Goal: Transaction & Acquisition: Purchase product/service

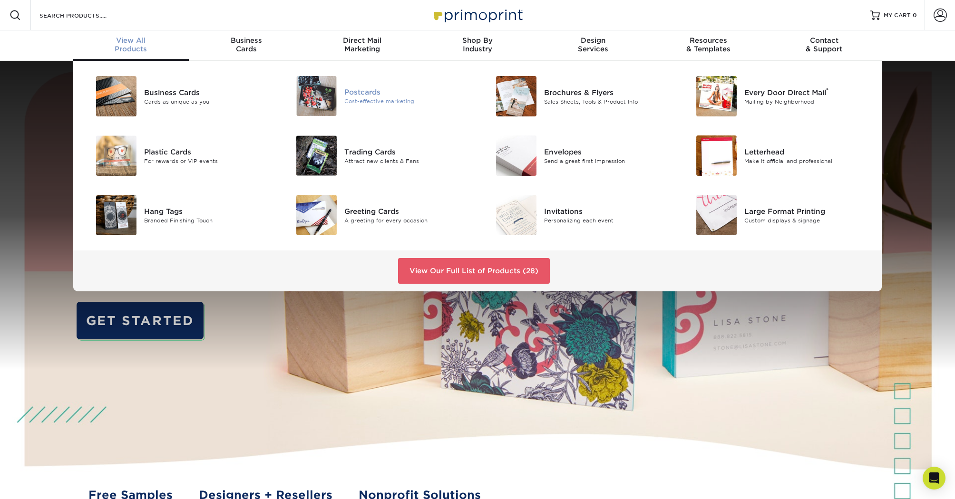
click at [383, 98] on div "Cost-effective marketing" at bounding box center [407, 101] width 126 height 8
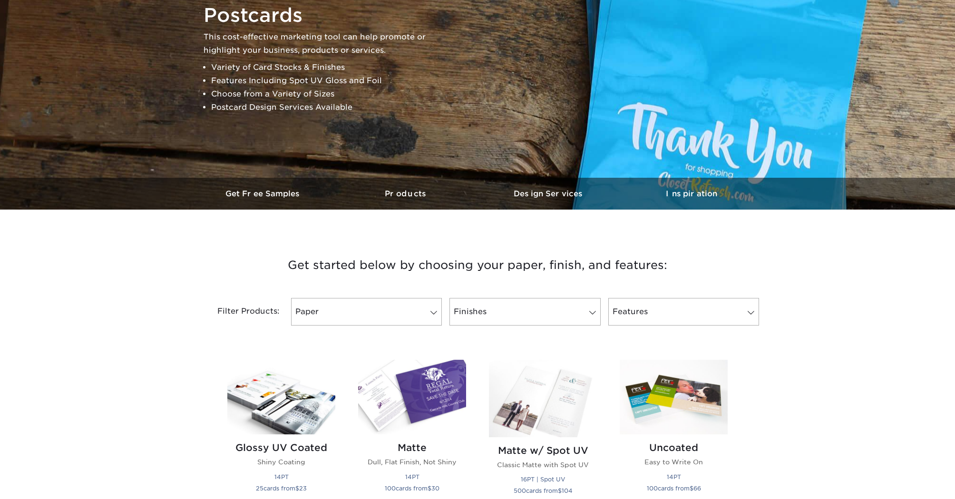
scroll to position [272, 0]
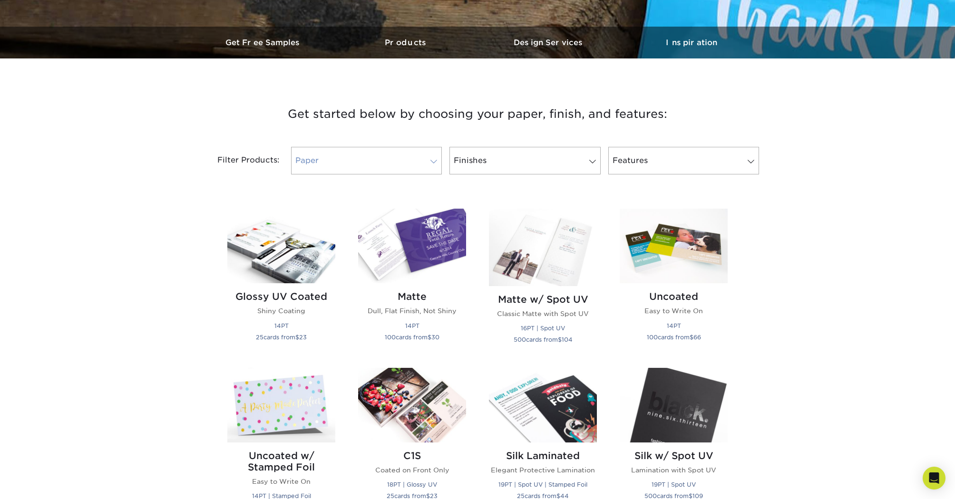
click at [434, 160] on span at bounding box center [433, 162] width 13 height 8
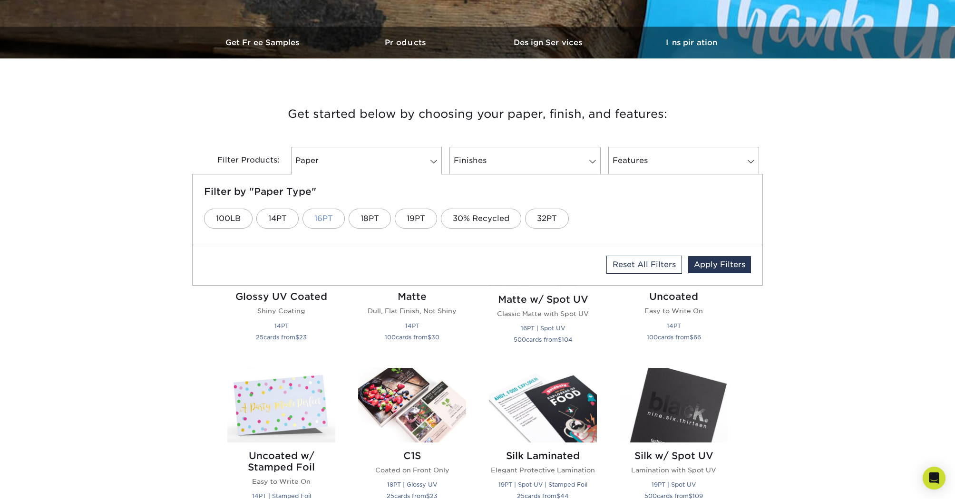
click at [324, 220] on link "16PT" at bounding box center [323, 219] width 42 height 20
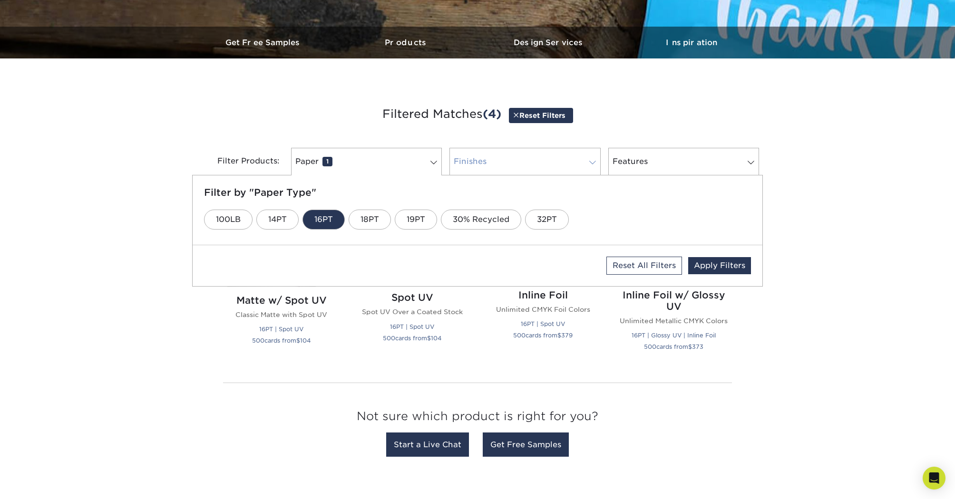
click at [577, 156] on link "Finishes 0" at bounding box center [524, 162] width 151 height 28
drag, startPoint x: 381, startPoint y: 221, endPoint x: 508, endPoint y: 216, distance: 127.0
click at [381, 221] on link "Matte" at bounding box center [392, 220] width 47 height 20
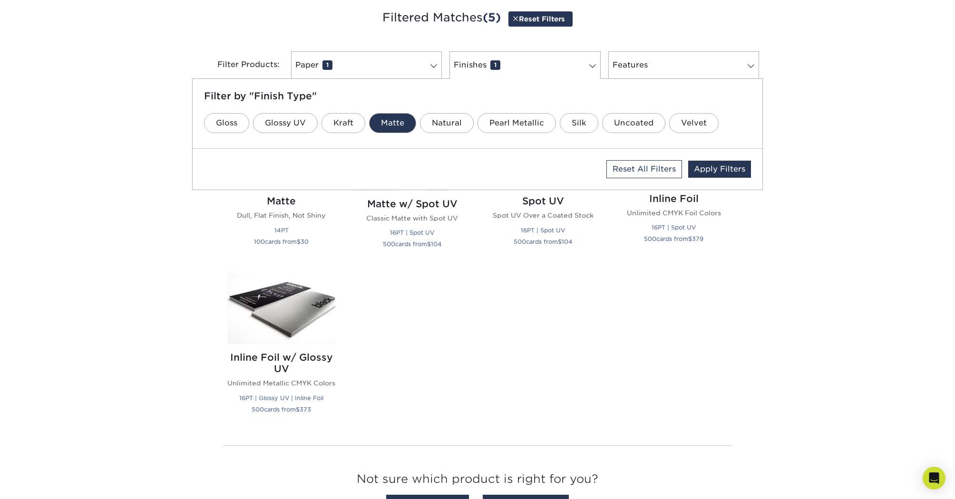
scroll to position [376, 0]
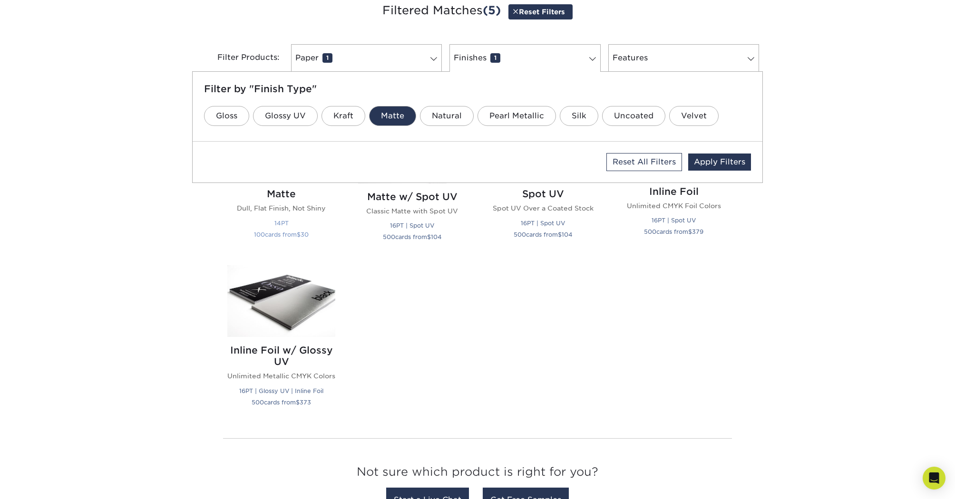
click at [277, 206] on p "Dull, Flat Finish, Not Shiny" at bounding box center [281, 208] width 108 height 10
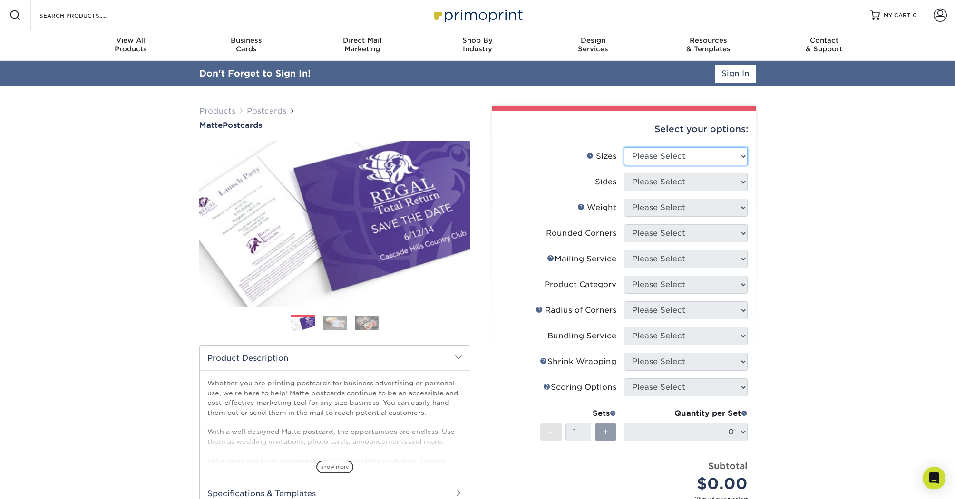
click at [695, 155] on select "Please Select 1.5" x 7" 2" x 4" 2" x 6" 2" x 7" 2" x 8" 2.12" x 5.5" 2.125" x 5…" at bounding box center [686, 156] width 124 height 18
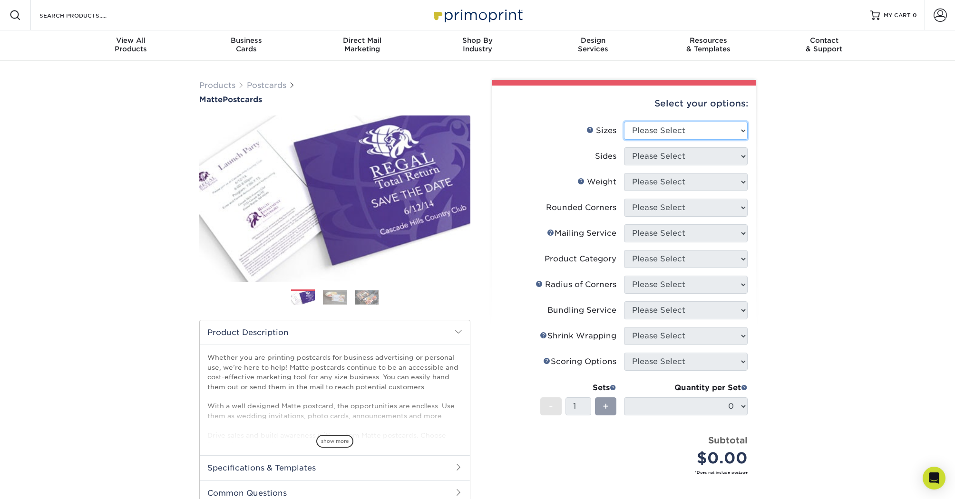
select select "6.00x9.00"
click at [624, 122] on select "Please Select 1.5" x 7" 2" x 4" 2" x 6" 2" x 7" 2" x 8" 2.12" x 5.5" 2.125" x 5…" at bounding box center [686, 131] width 124 height 18
click at [688, 159] on select "Please Select Print Both Sides Print Front Only" at bounding box center [686, 156] width 124 height 18
select select "13abbda7-1d64-4f25-8bb2-c179b224825d"
click at [624, 147] on select "Please Select Print Both Sides Print Front Only" at bounding box center [686, 156] width 124 height 18
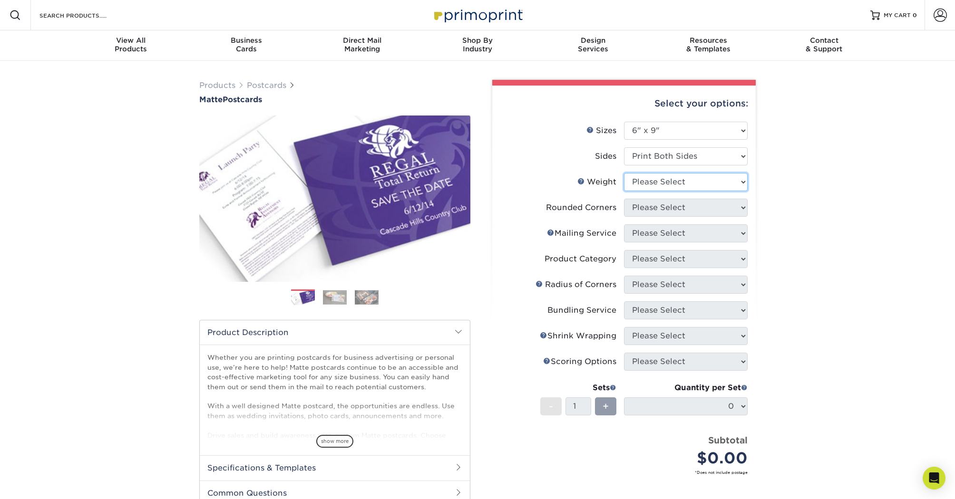
click at [687, 180] on select "Please Select 16PT 14PT" at bounding box center [686, 182] width 124 height 18
click at [624, 173] on select "Please Select 16PT 14PT" at bounding box center [686, 182] width 124 height 18
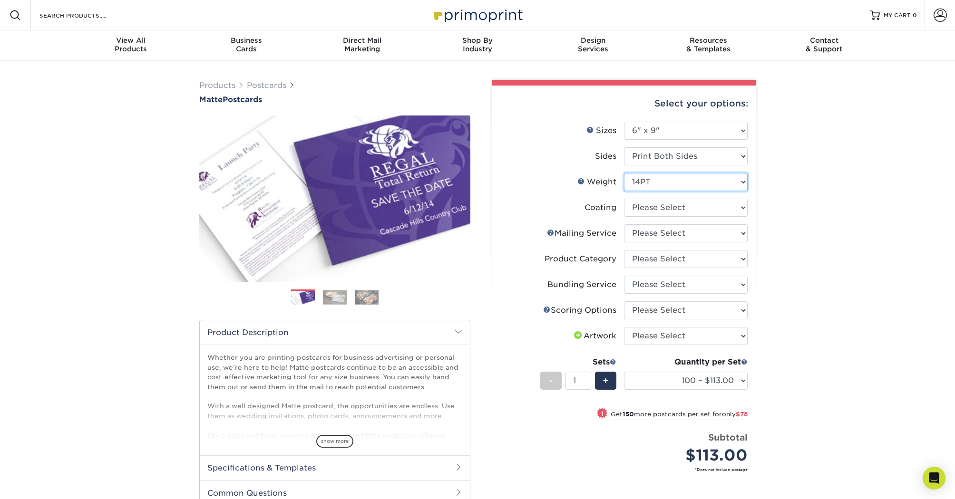
click at [656, 183] on select "Please Select 16PT 14PT" at bounding box center [686, 182] width 124 height 18
select select "16PT"
click at [624, 173] on select "Please Select 16PT 14PT" at bounding box center [686, 182] width 124 height 18
click at [657, 207] on select at bounding box center [686, 208] width 124 height 18
select select "121bb7b5-3b4d-429f-bd8d-bbf80e953313"
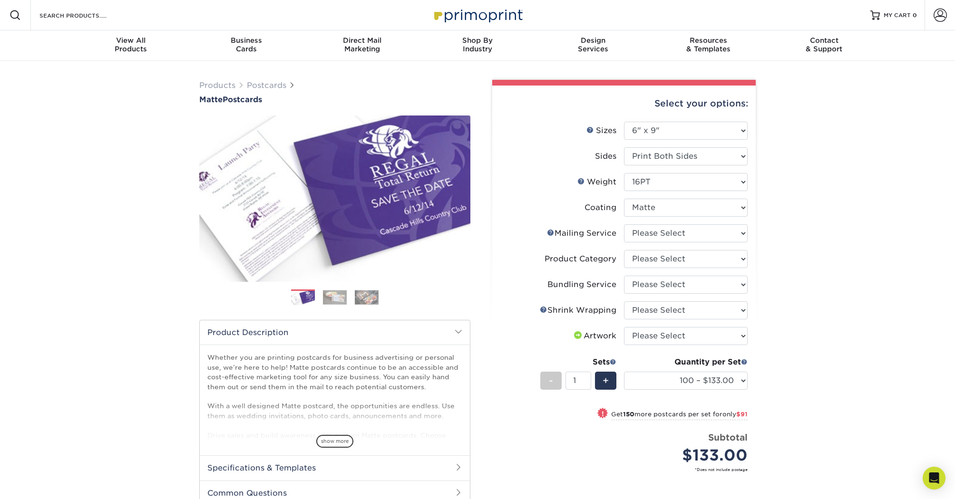
click at [624, 199] on select at bounding box center [686, 208] width 124 height 18
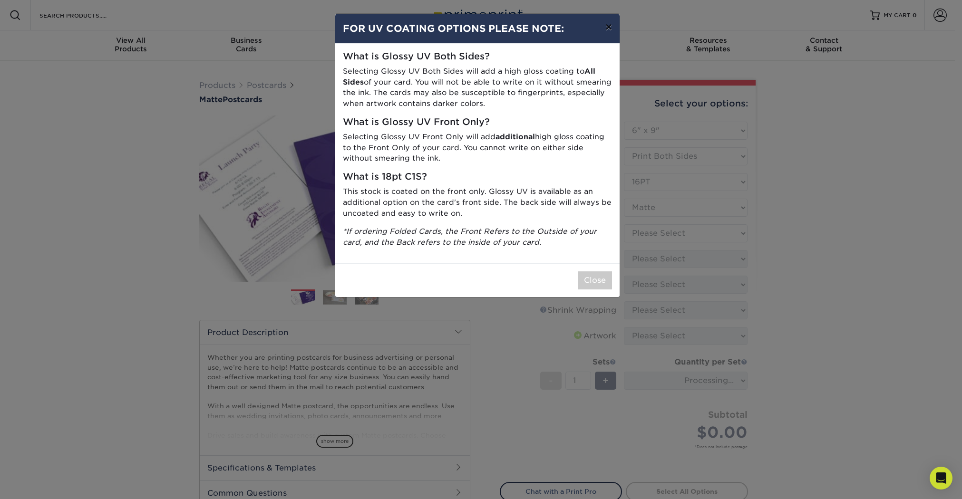
click at [609, 28] on button "×" at bounding box center [609, 27] width 22 height 27
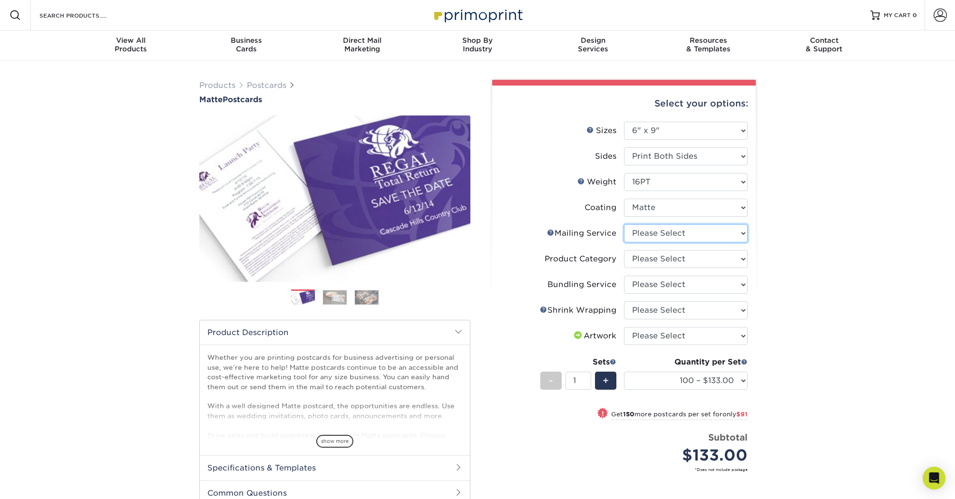
click at [664, 234] on select "Please Select No Direct Mailing Service No, I will mail/stamp/imprint Direct Ma…" at bounding box center [686, 233] width 124 height 18
select select "3e5e9bdd-d78a-4c28-a41d-fe1407925ca6"
click at [624, 224] on select "Please Select No Direct Mailing Service No, I will mail/stamp/imprint Direct Ma…" at bounding box center [686, 233] width 124 height 18
click at [661, 255] on select "Please Select Postcards" at bounding box center [686, 259] width 124 height 18
select select "9b7272e0-d6c8-4c3c-8e97-d3a1bcdab858"
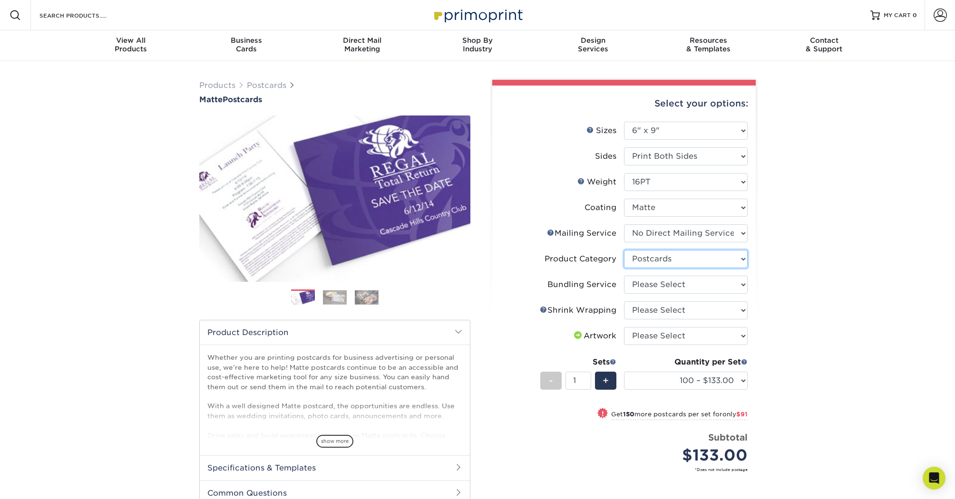
click at [624, 250] on select "Please Select Postcards" at bounding box center [686, 259] width 124 height 18
click at [647, 284] on select "Please Select No Bundling Services Yes, Bundles of 50 (+2 Days) Yes, Bundles of…" at bounding box center [686, 285] width 124 height 18
select select "58689abb-25c0-461c-a4c3-a80b627d6649"
click at [624, 276] on select "Please Select No Bundling Services Yes, Bundles of 50 (+2 Days) Yes, Bundles of…" at bounding box center [686, 285] width 124 height 18
click at [647, 309] on select "Please Select No Shrink Wrapping Shrink Wrap 100 Per Package Shrink Wrap 50 Per…" at bounding box center [686, 310] width 124 height 18
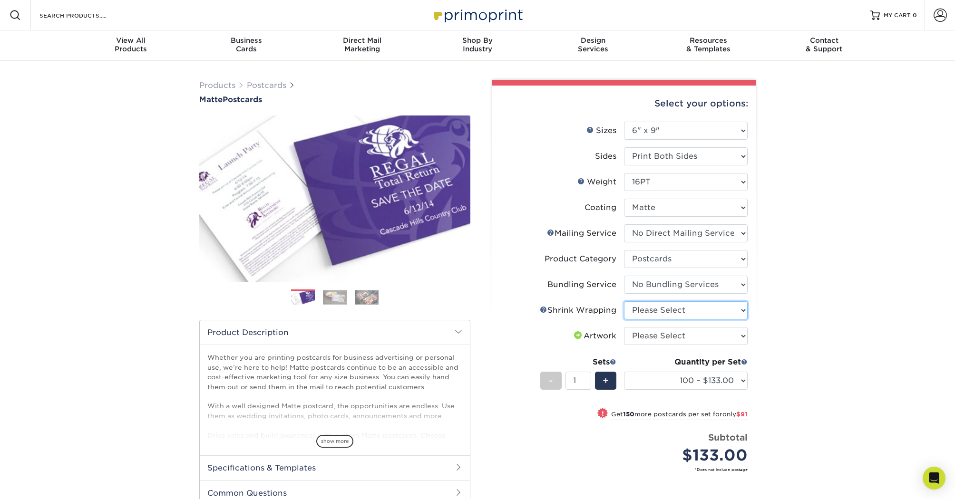
select select "c8749376-e7da-41d0-b3dc-647faf84d907"
click at [624, 301] on select "Please Select No Shrink Wrapping Shrink Wrap 100 Per Package Shrink Wrap 50 Per…" at bounding box center [686, 310] width 124 height 18
click at [649, 337] on select "Please Select I will upload files I need a design - $150" at bounding box center [686, 336] width 124 height 18
select select "upload"
click at [624, 327] on select "Please Select I will upload files I need a design - $150" at bounding box center [686, 336] width 124 height 18
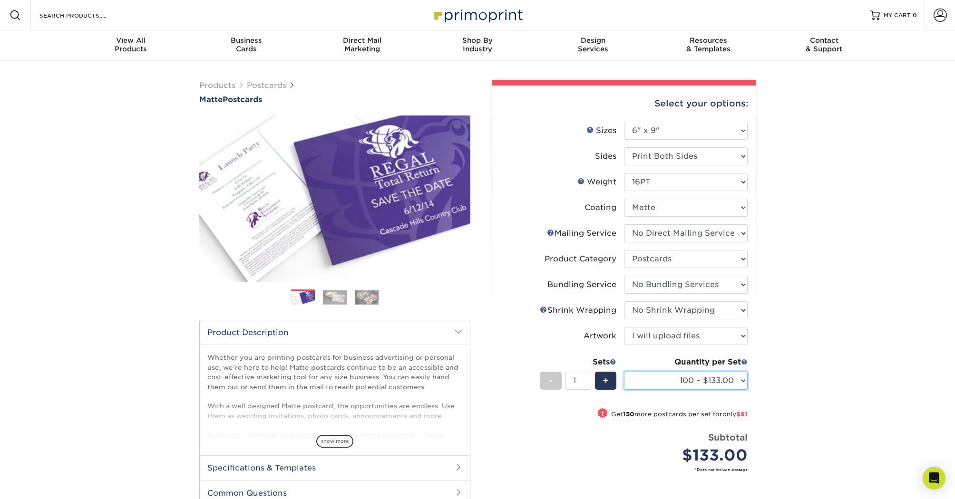
click at [664, 378] on select "100 – $133.00 250 – $224.00 500 – $270.00 1000 – $318.00 2500 – $515.00 5000 – …" at bounding box center [686, 381] width 124 height 18
click at [624, 372] on select "100 – $133.00 250 – $224.00 500 – $270.00 1000 – $318.00 2500 – $515.00 5000 – …" at bounding box center [686, 381] width 124 height 18
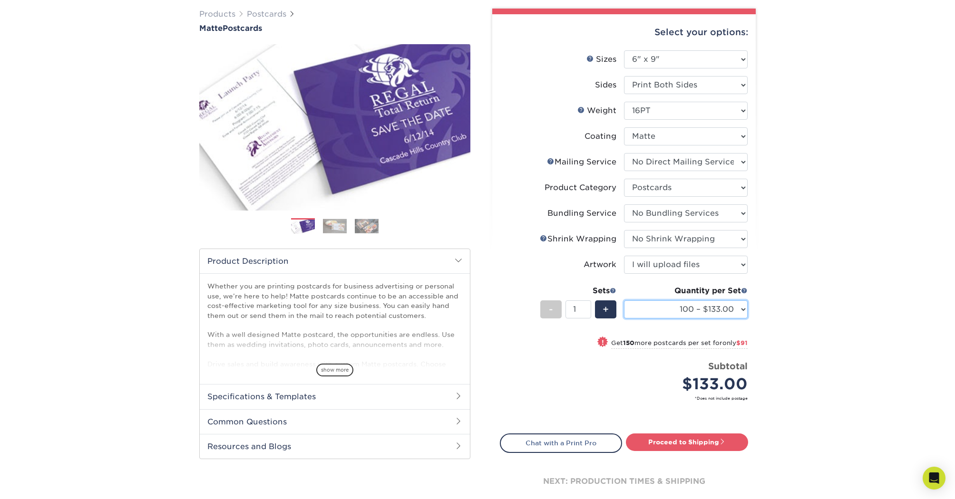
scroll to position [121, 0]
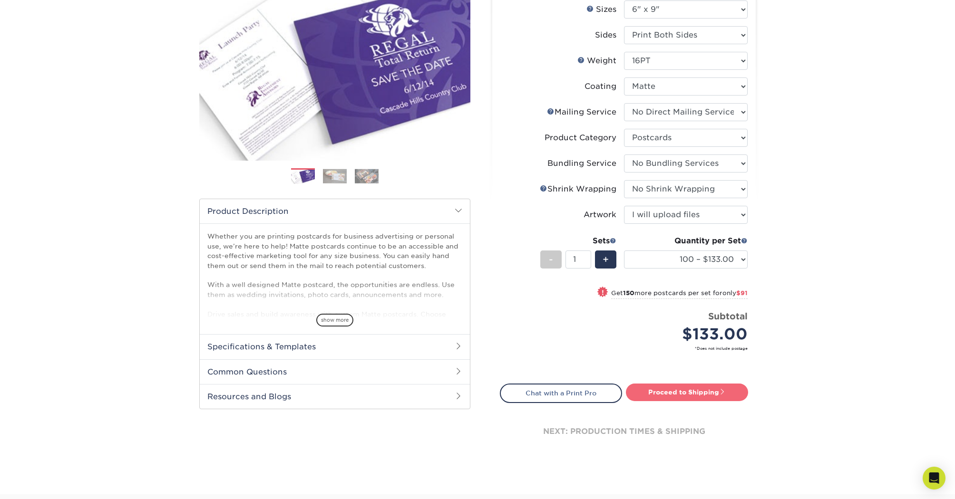
click at [684, 394] on link "Proceed to Shipping" at bounding box center [687, 392] width 122 height 17
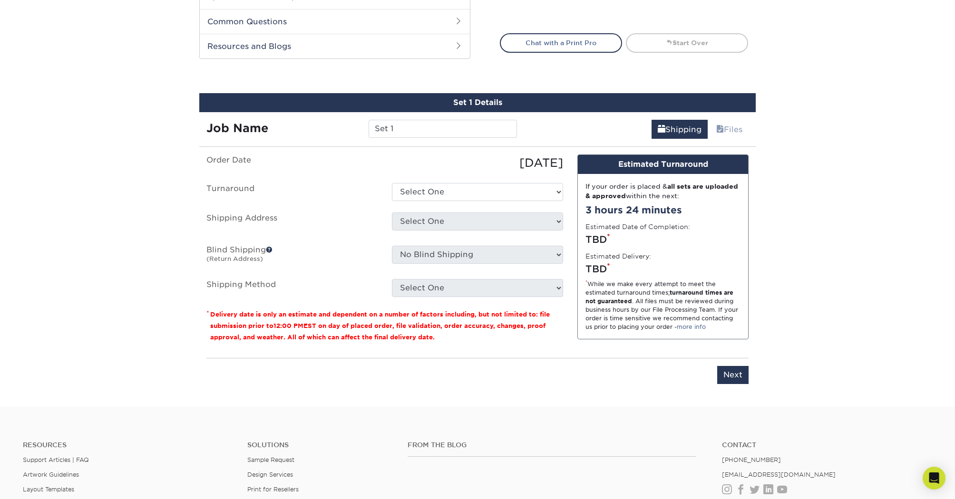
scroll to position [531, 0]
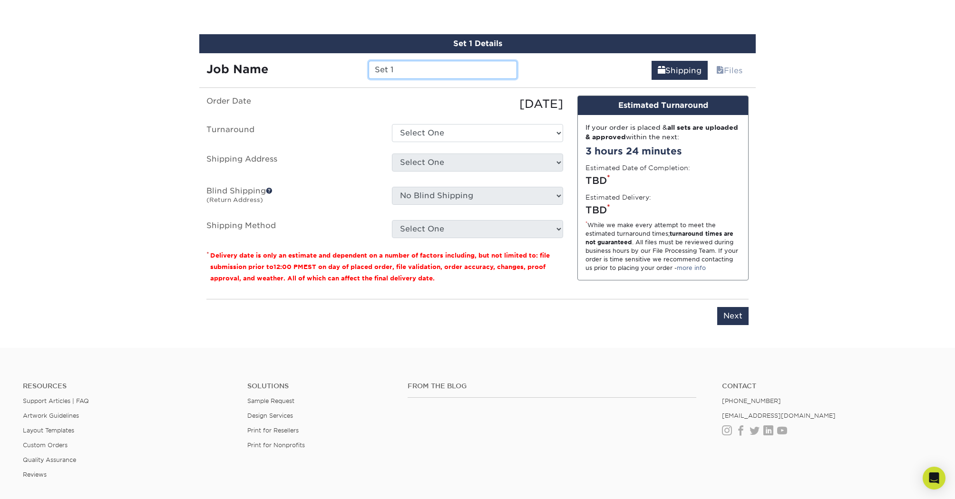
click at [414, 68] on input "Set 1" at bounding box center [442, 70] width 148 height 18
drag, startPoint x: 398, startPoint y: 70, endPoint x: 300, endPoint y: 70, distance: 97.9
click at [300, 70] on div "Job Name Set 1" at bounding box center [361, 70] width 325 height 18
type input "u"
click at [376, 70] on input "Jumbo Church Postcard 2025" at bounding box center [442, 70] width 148 height 18
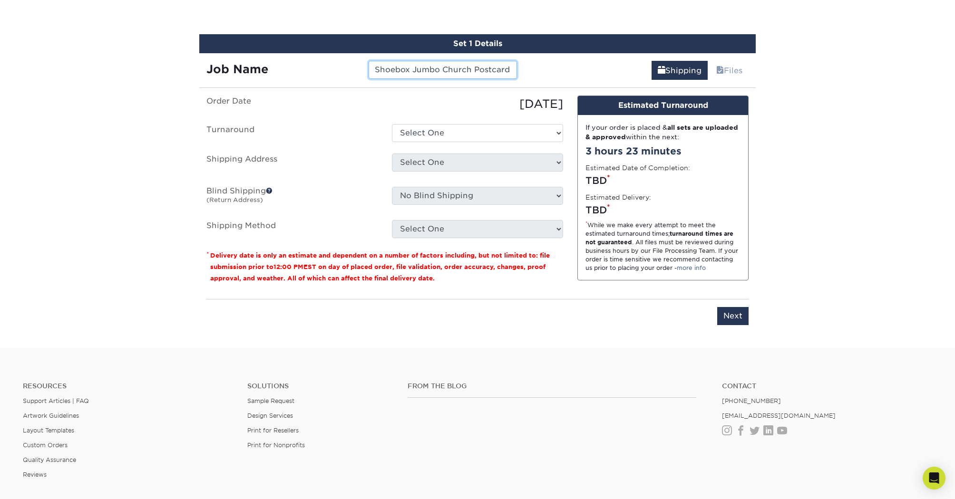
type input "Shoebox Jumbo Church Postcard 2025"
click at [404, 127] on select "Select One 2-4 Business Days 2 Day Next Business Day" at bounding box center [477, 133] width 171 height 18
select select "b332c7c8-c23c-432a-ba6c-6b5fb6be53f6"
click at [392, 124] on select "Select One 2-4 Business Days 2 Day Next Business Day" at bounding box center [477, 133] width 171 height 18
click at [416, 160] on select "Select One + Add New Address - Login" at bounding box center [477, 163] width 171 height 18
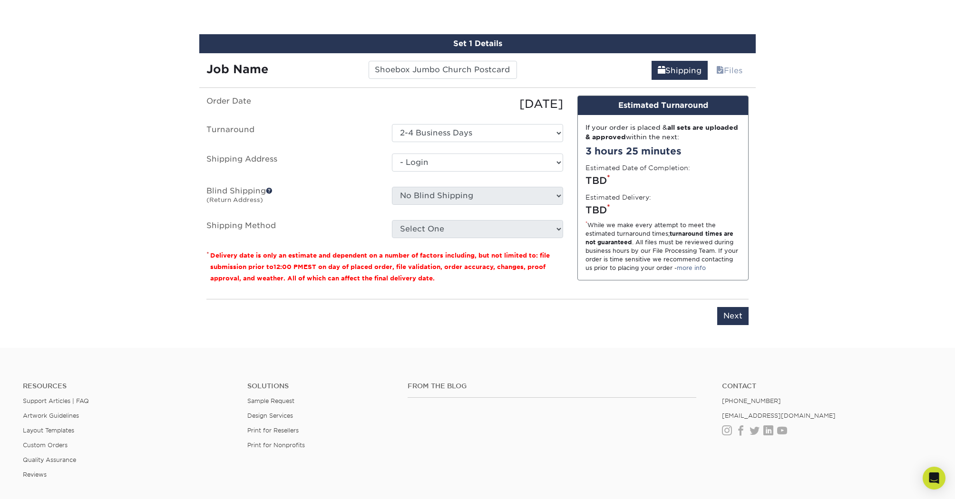
click at [392, 172] on select "Select One + Add New Address - Login" at bounding box center [477, 163] width 171 height 18
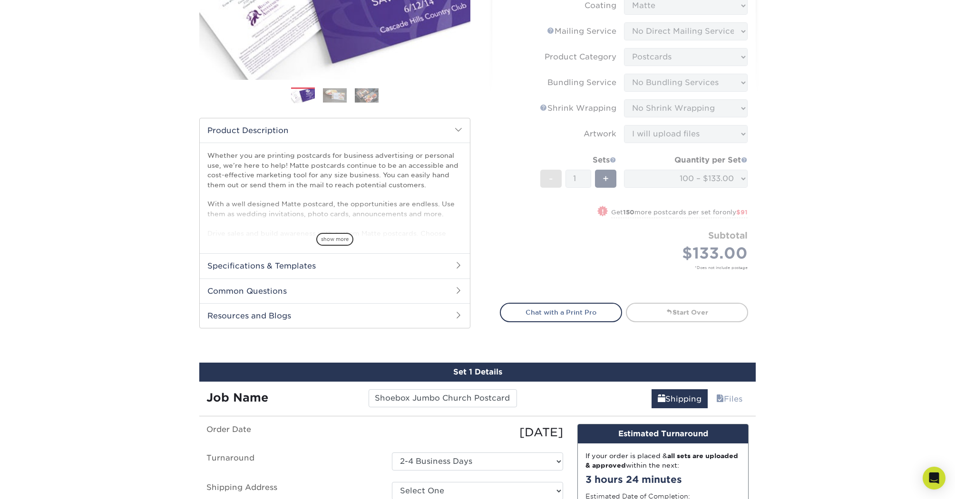
scroll to position [0, 0]
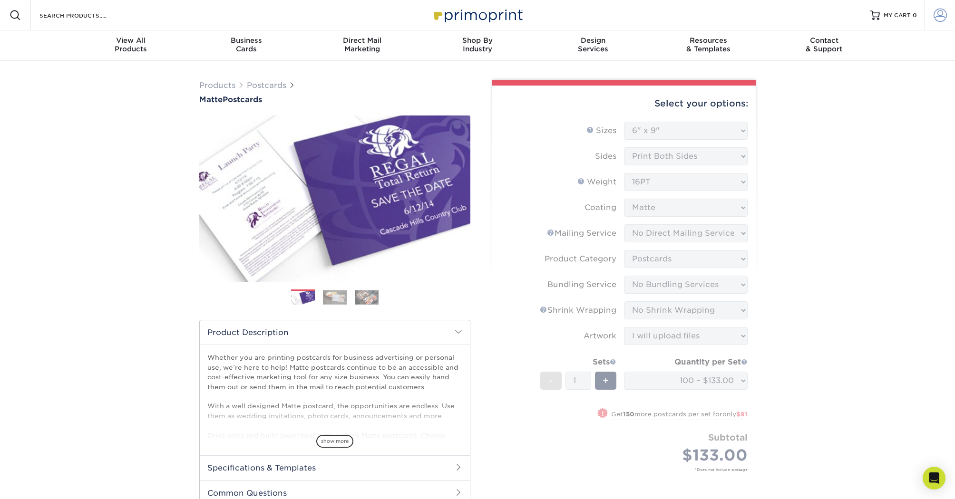
click at [938, 13] on span at bounding box center [939, 15] width 13 height 13
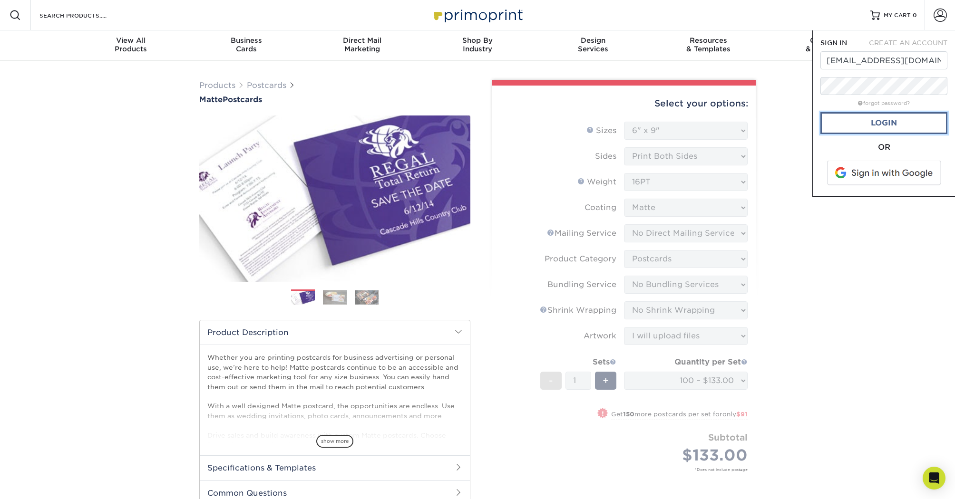
click at [871, 124] on link "Login" at bounding box center [883, 123] width 127 height 22
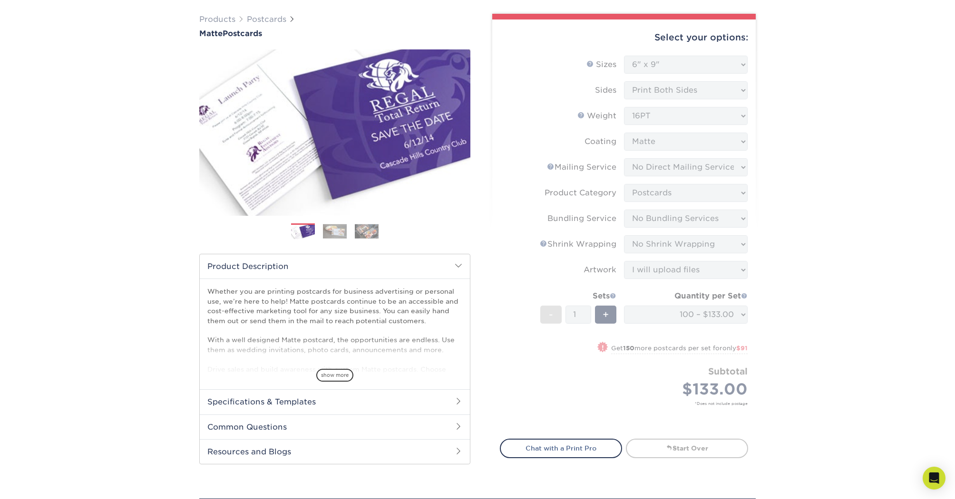
scroll to position [231, 0]
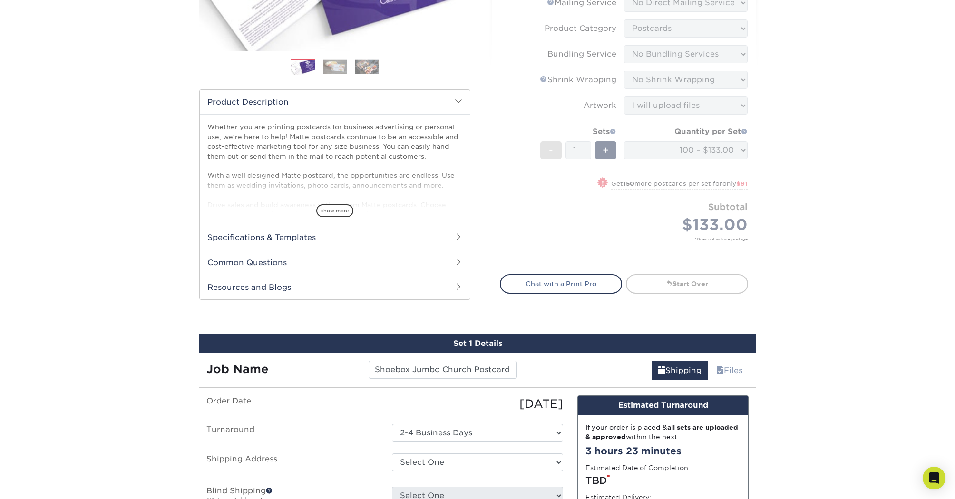
click at [638, 228] on form "Sizes Help Sizes Please Select 1.5" x 7" 2" x 4" 2" x 6" 2" x 7" 2" x 8" 2.12" …" at bounding box center [624, 77] width 248 height 372
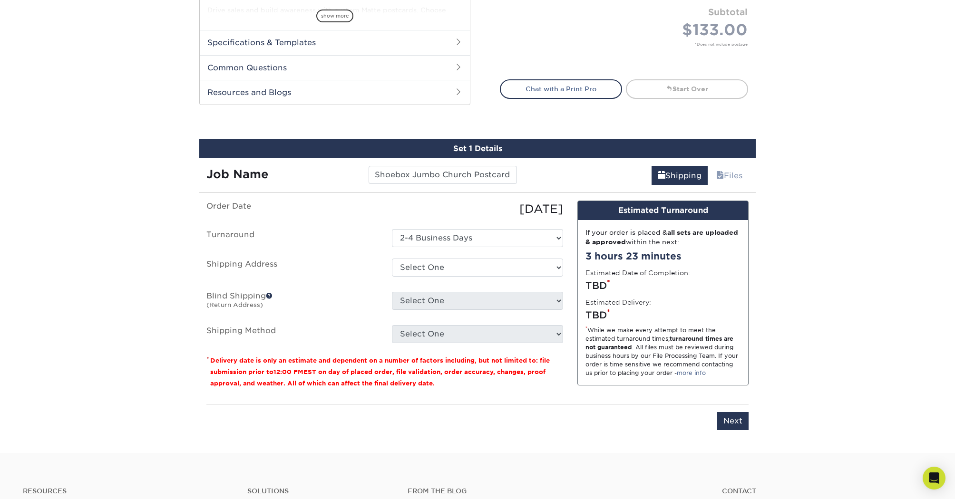
scroll to position [433, 0]
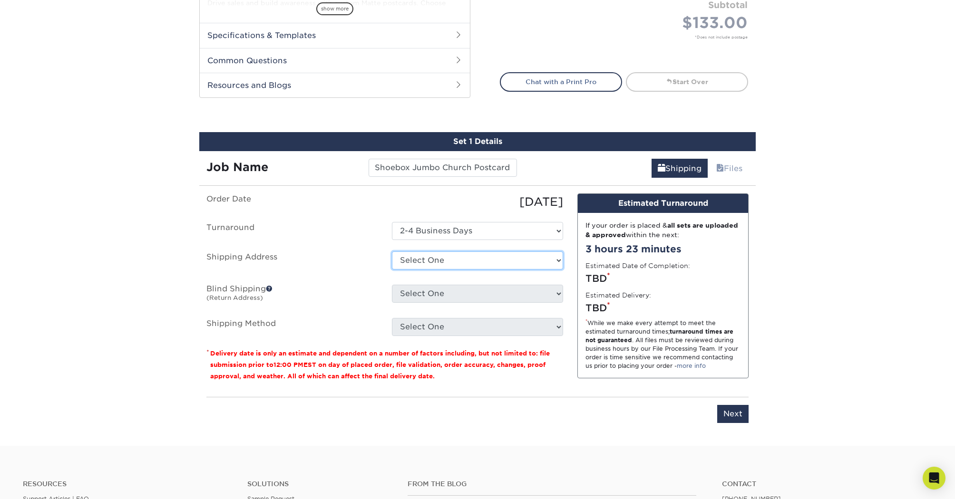
click at [464, 259] on select "Select One 1790 OTISCO WAY, WINTER SPRINGS, FL 2500 SAND LAKE RD, ORLANDO, FL 9…" at bounding box center [477, 261] width 171 height 18
select select "23335"
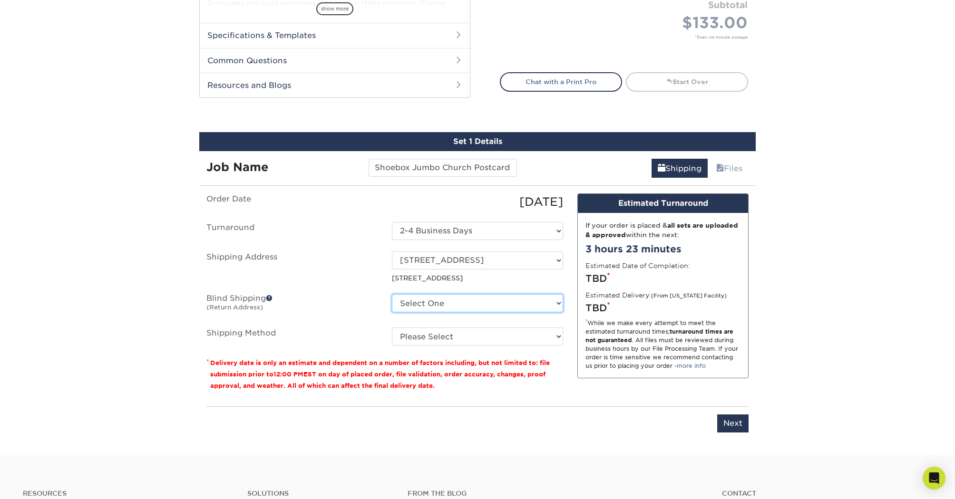
click at [464, 304] on select "Select One 1790 OTISCO WAY, WINTER SPRINGS, FL 2500 SAND LAKE RD, ORLANDO, FL 9…" at bounding box center [477, 303] width 171 height 18
click at [392, 294] on select "Select One 1790 OTISCO WAY, WINTER SPRINGS, FL 2500 SAND LAKE RD, ORLANDO, FL 9…" at bounding box center [477, 303] width 171 height 18
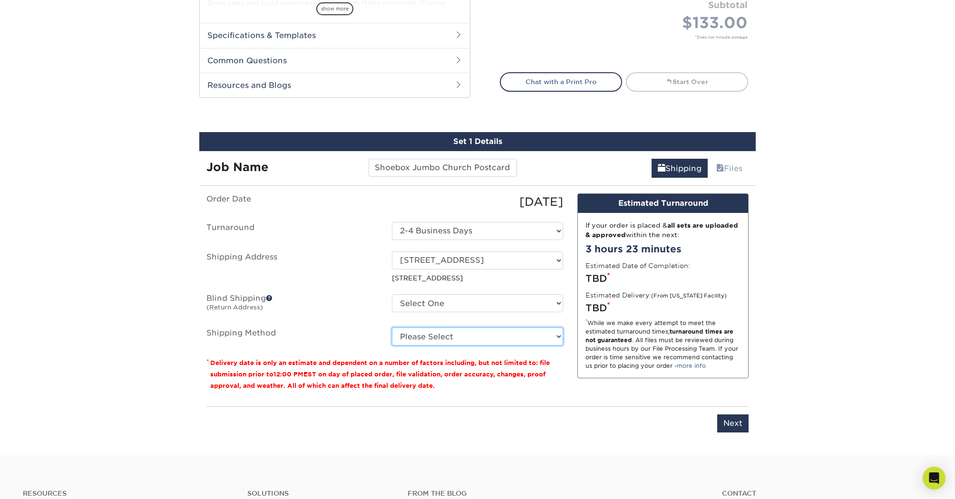
click at [445, 333] on select "Please Select Ground Shipping (+$16.69) 3 Day Shipping Service (+$19.95) 2 Day …" at bounding box center [477, 337] width 171 height 18
select select "03"
click at [392, 328] on select "Please Select Ground Shipping (+$16.69) 3 Day Shipping Service (+$19.95) 2 Day …" at bounding box center [477, 337] width 171 height 18
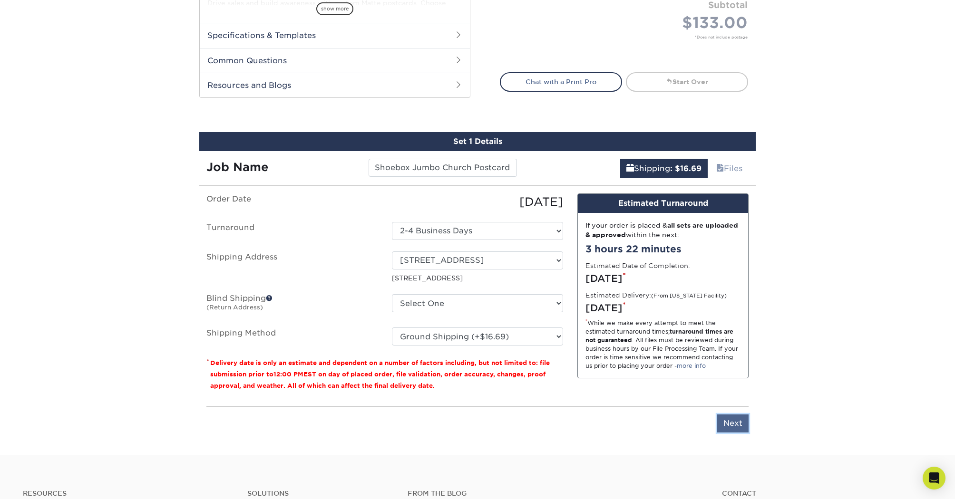
click at [740, 423] on input "Next" at bounding box center [732, 424] width 31 height 18
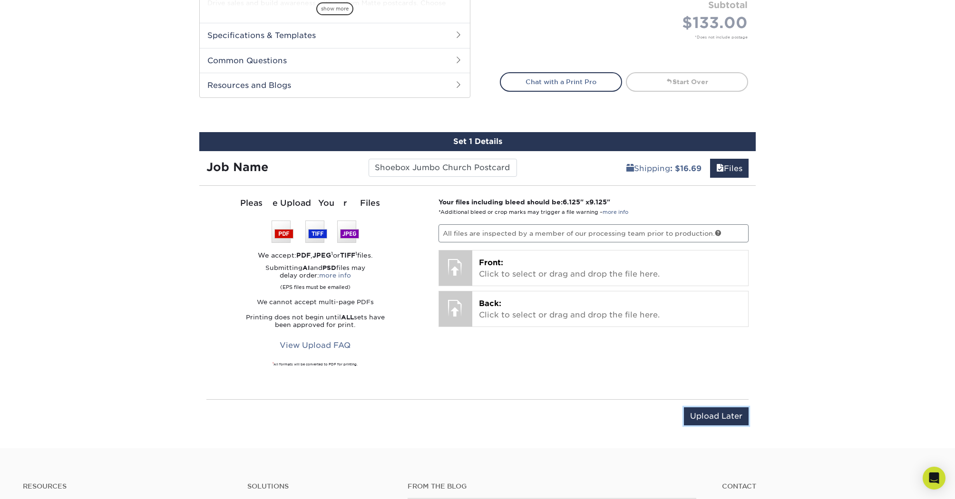
drag, startPoint x: 726, startPoint y: 416, endPoint x: 744, endPoint y: 409, distance: 19.9
click at [725, 416] on input "Upload Later" at bounding box center [716, 416] width 65 height 18
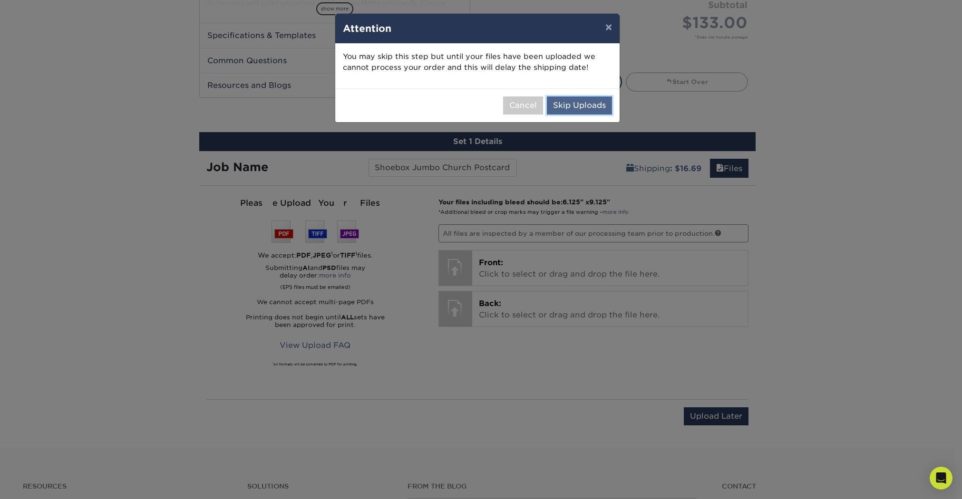
click at [577, 101] on button "Skip Uploads" at bounding box center [579, 106] width 65 height 18
